Goal: Check status: Check status

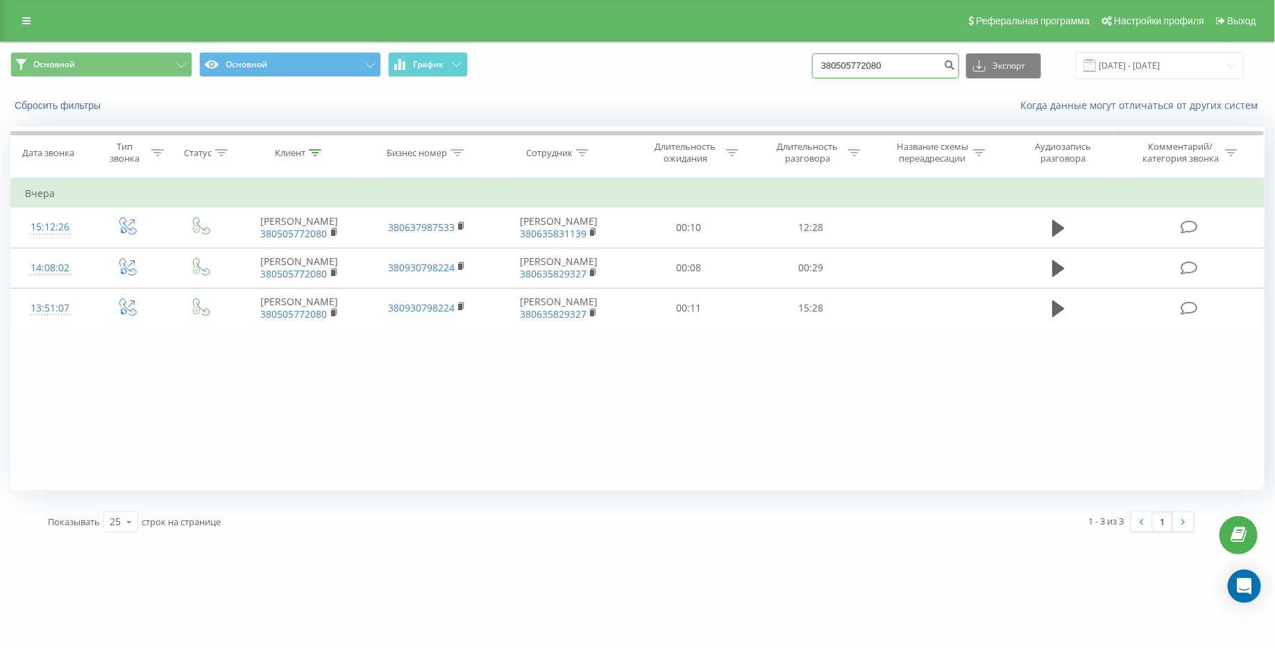
click at [941, 63] on input "380505772080" at bounding box center [885, 65] width 147 height 25
drag, startPoint x: 933, startPoint y: 67, endPoint x: 812, endPoint y: 67, distance: 120.8
click at [812, 67] on div "Основной Основной График 380505772080 Экспорт .csv .xls .xlsx [DATE] - [DATE]" at bounding box center [637, 65] width 1255 height 27
paste input "380 68 099 6483"
type input "380 68 099 6483"
